Goal: Use online tool/utility: Utilize a website feature to perform a specific function

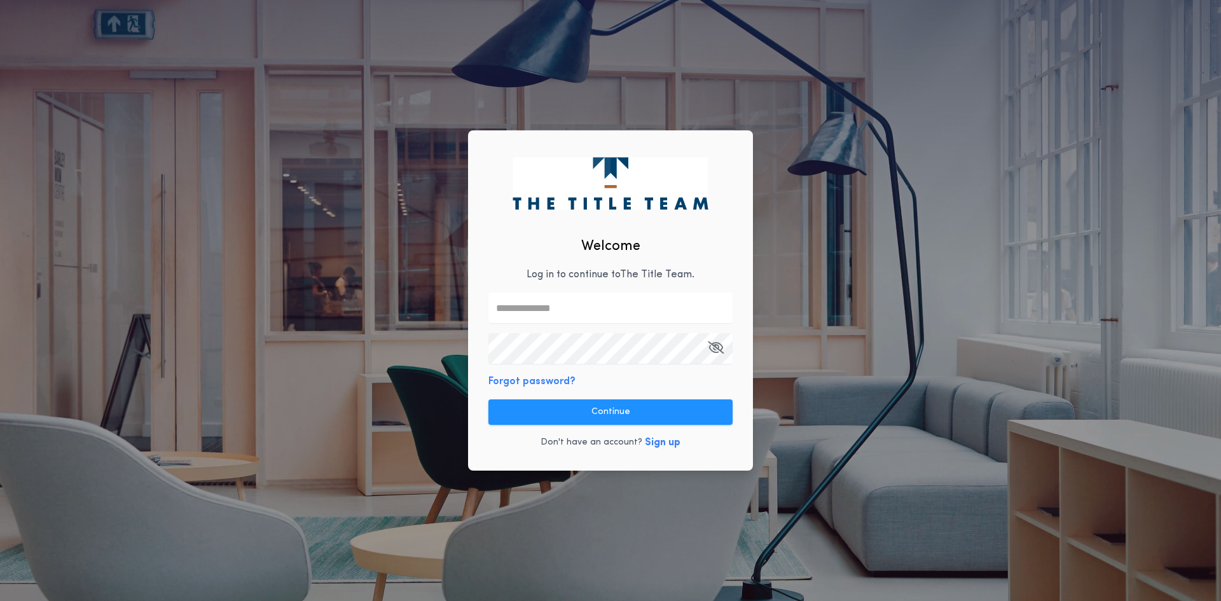
click at [540, 300] on input "text" at bounding box center [610, 307] width 244 height 31
type input "**********"
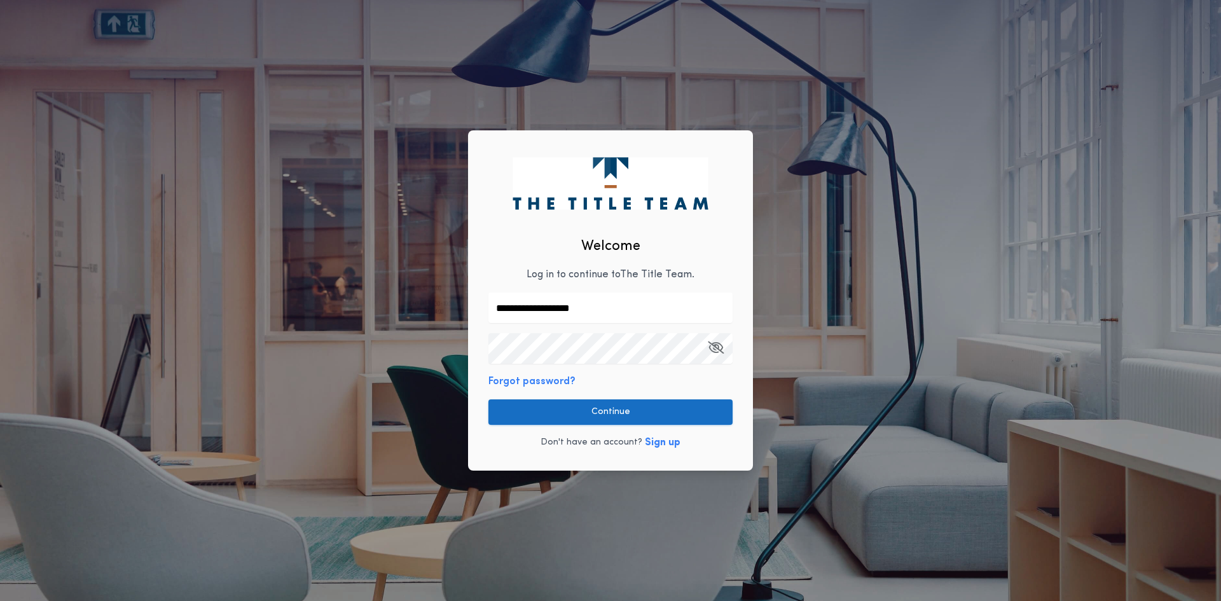
click at [615, 420] on button "Continue" at bounding box center [610, 411] width 244 height 25
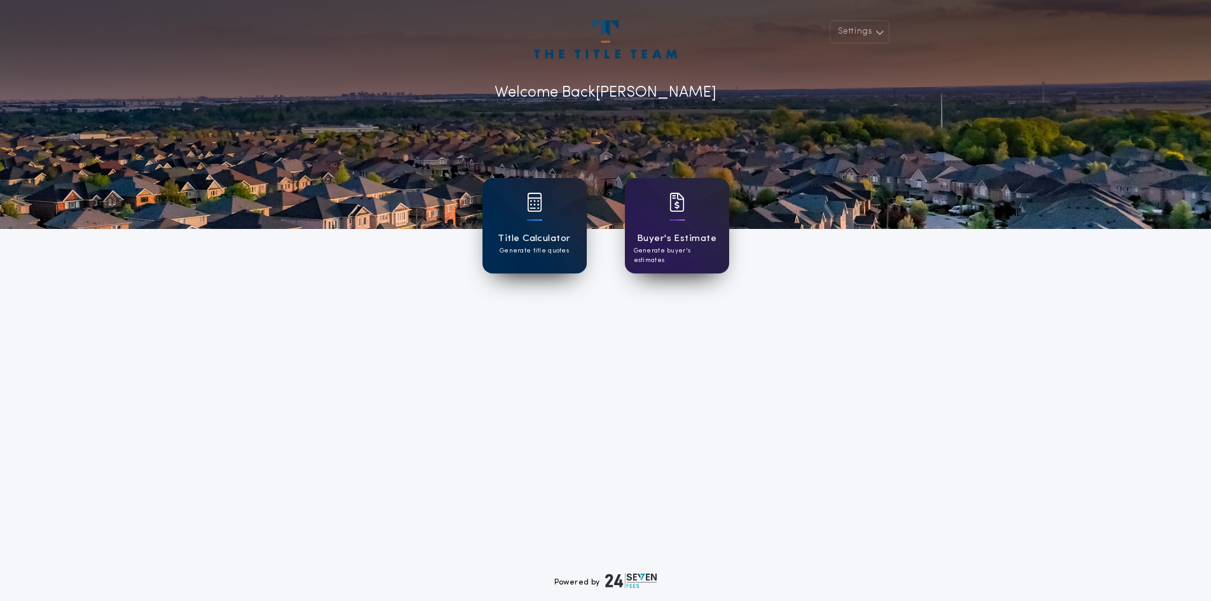
click at [538, 228] on div at bounding box center [534, 211] width 15 height 36
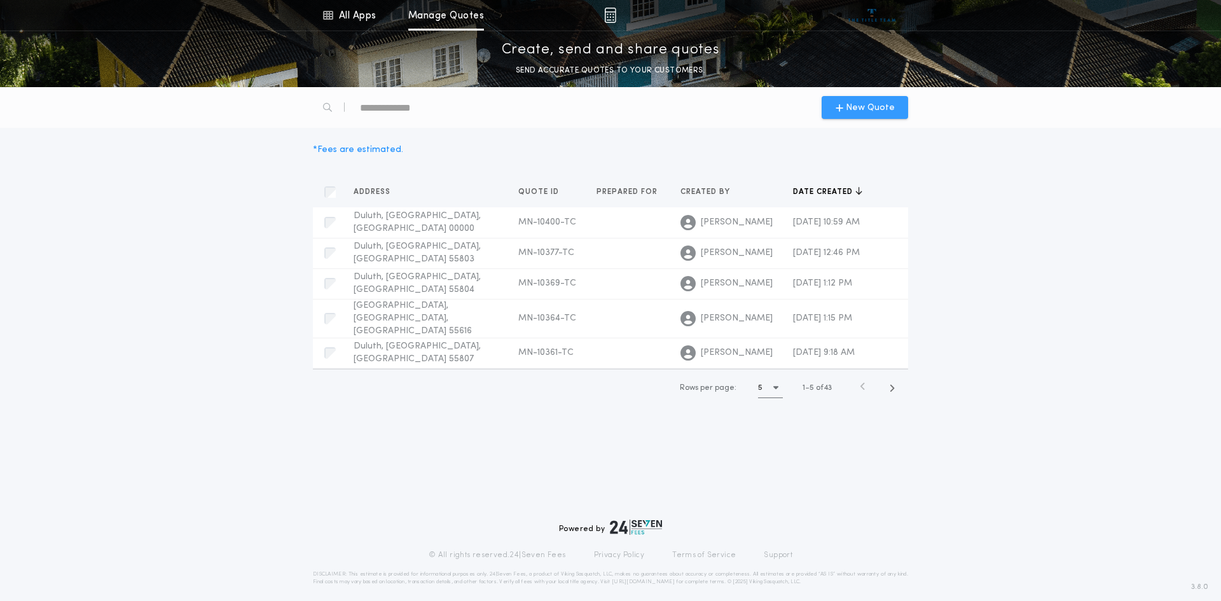
click at [873, 107] on span "New Quote" at bounding box center [870, 107] width 49 height 13
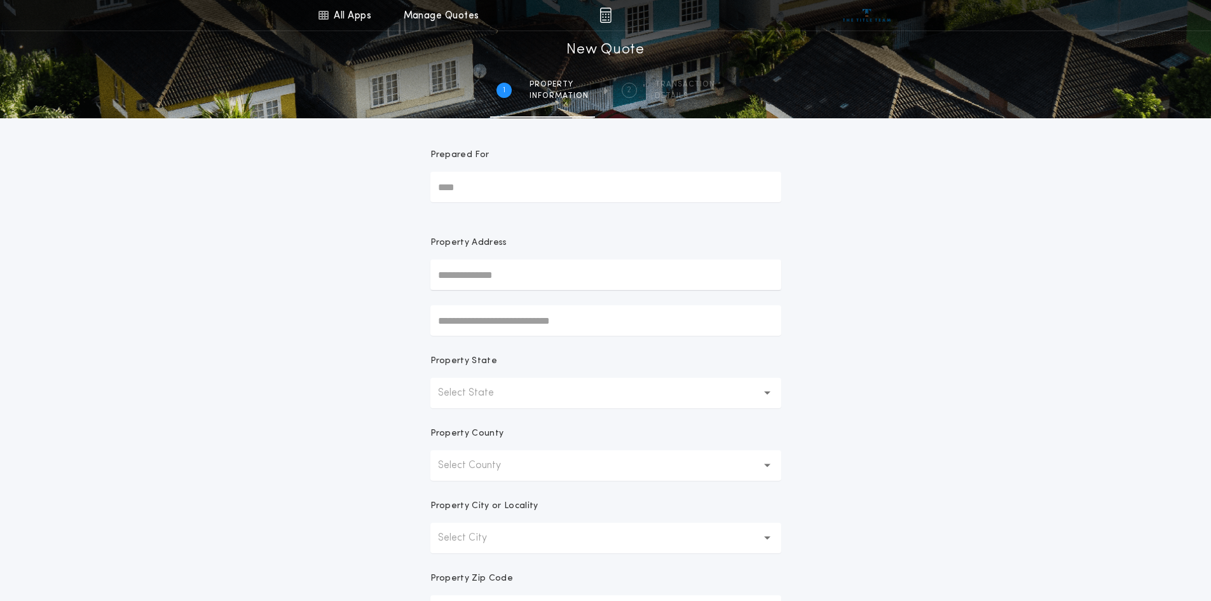
click at [479, 270] on input "text" at bounding box center [605, 274] width 351 height 31
click at [472, 293] on button "[STREET_ADDRESS]" at bounding box center [605, 300] width 351 height 19
type input "**********"
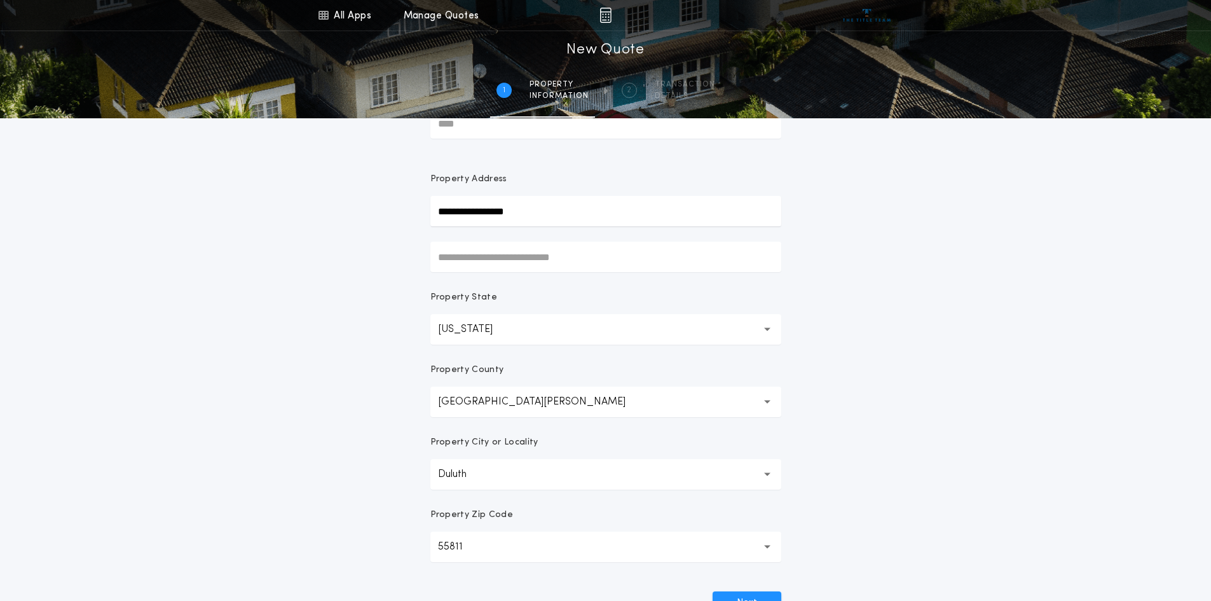
scroll to position [191, 0]
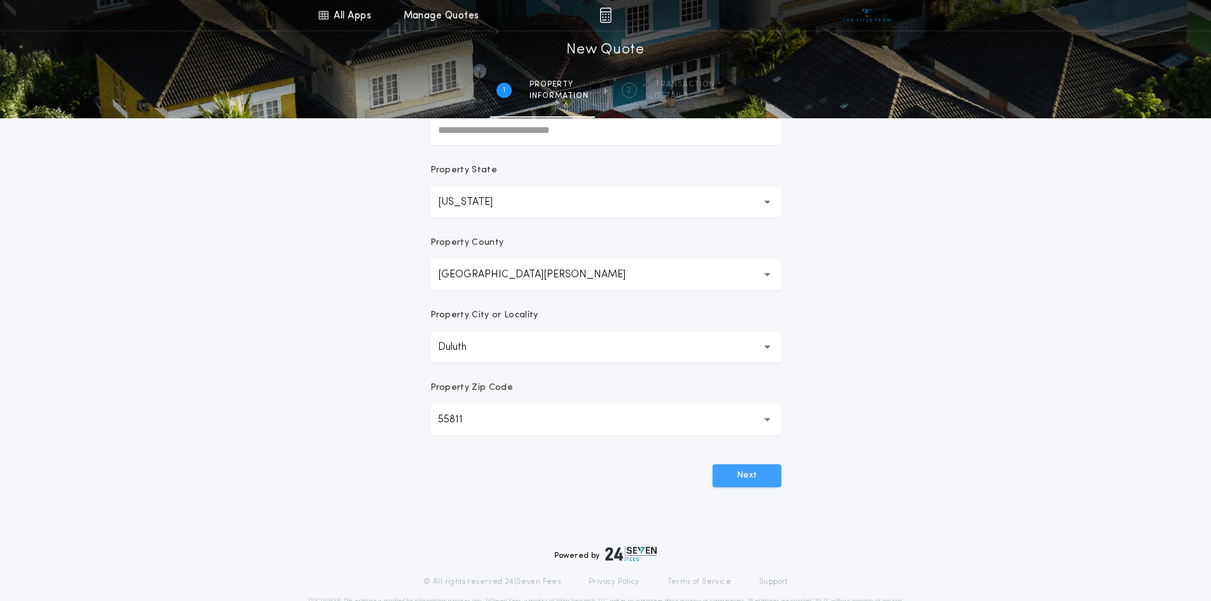
click at [767, 472] on button "Next" at bounding box center [747, 475] width 69 height 23
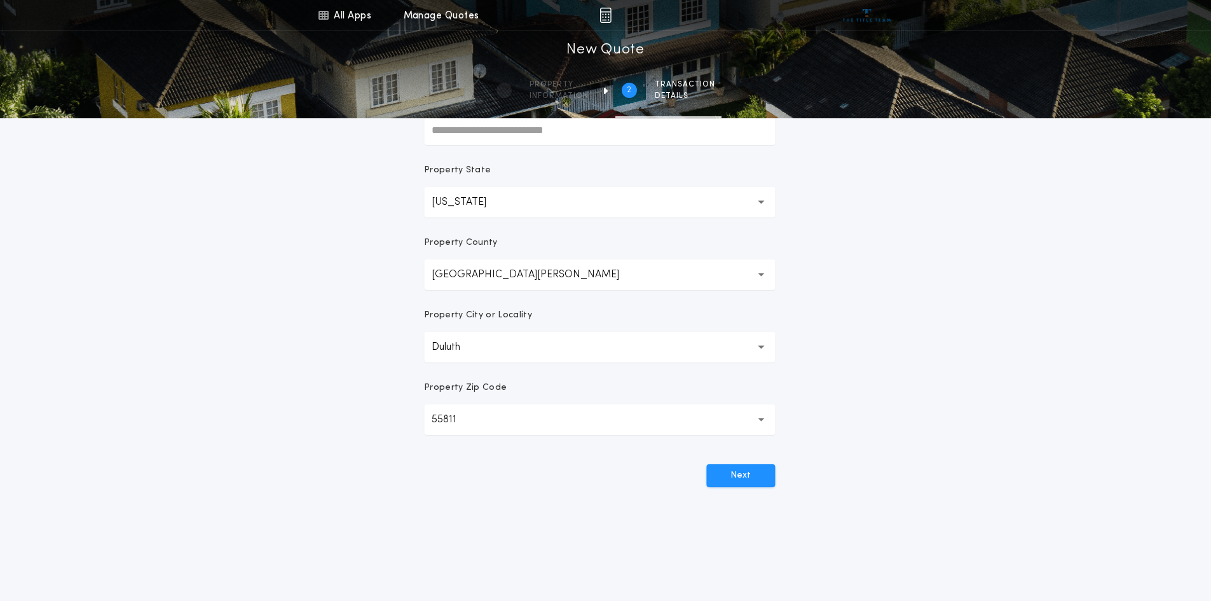
scroll to position [0, 0]
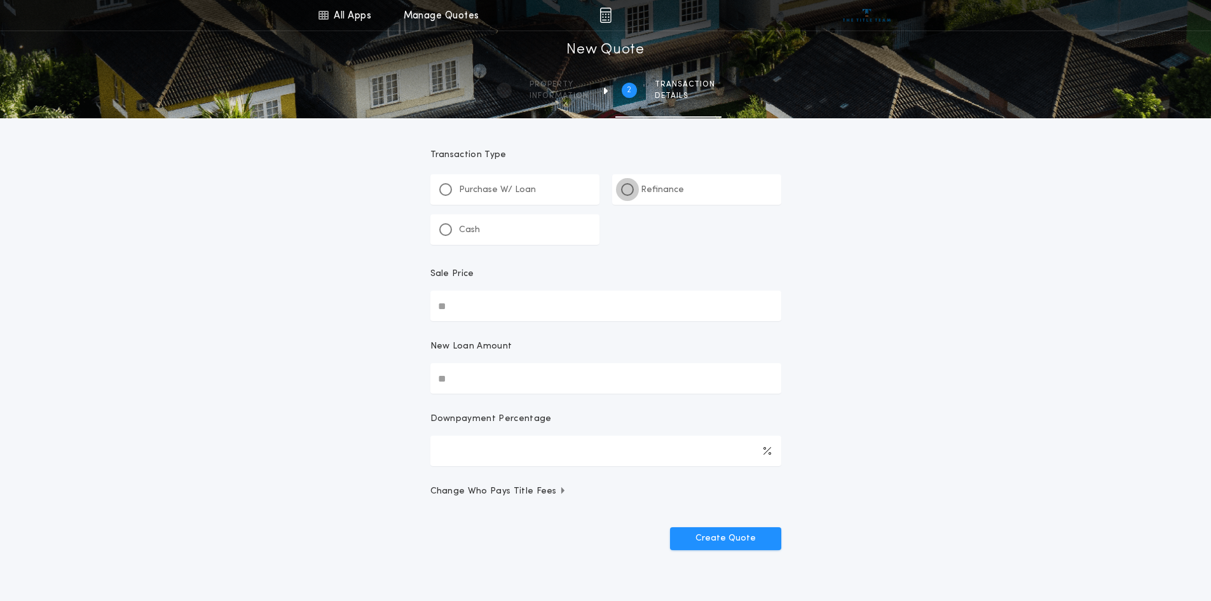
click at [629, 189] on div at bounding box center [627, 189] width 6 height 6
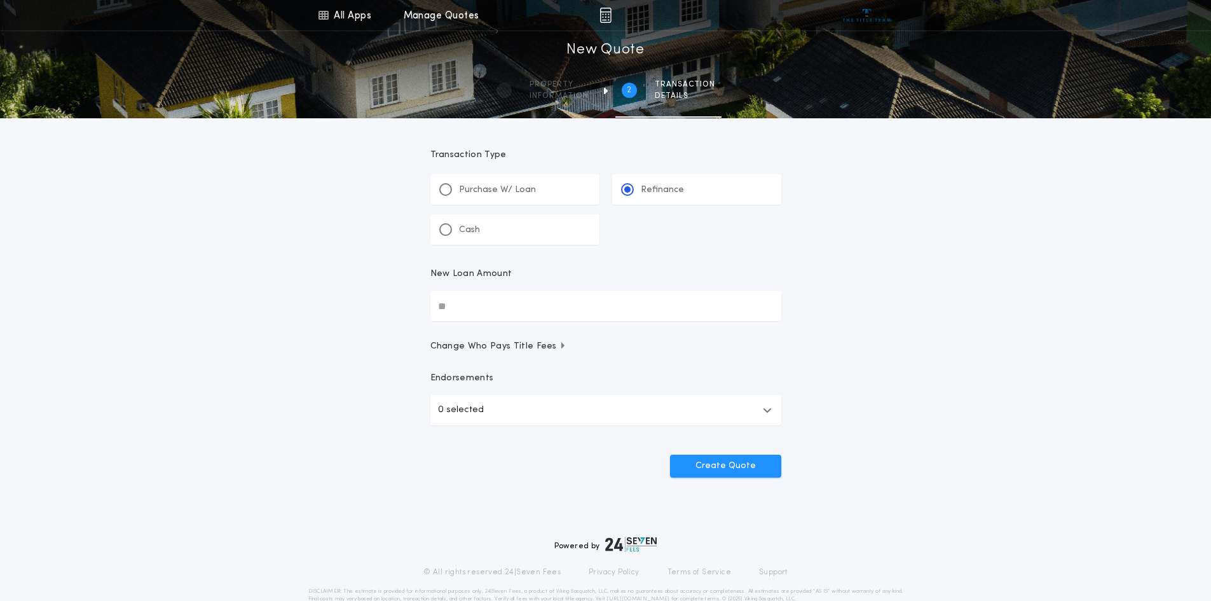
click at [487, 313] on input "New Loan Amount" at bounding box center [605, 306] width 351 height 31
type input "********"
click at [679, 465] on button "Create Quote" at bounding box center [725, 466] width 111 height 23
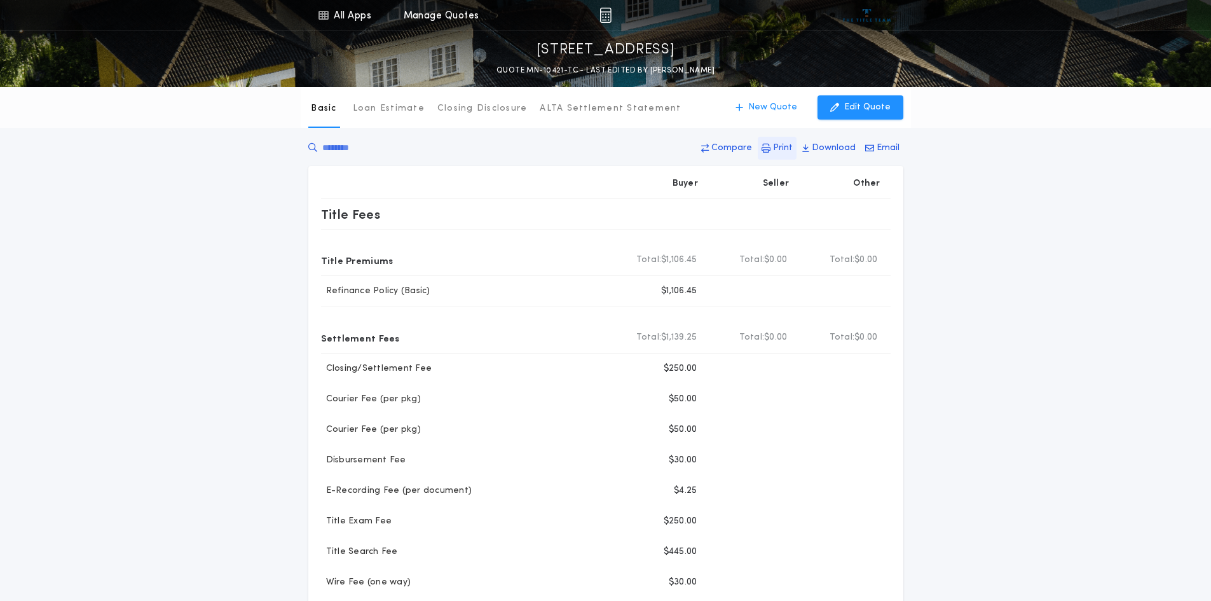
click at [786, 146] on p "Print" at bounding box center [783, 148] width 20 height 13
